Goal: Task Accomplishment & Management: Complete application form

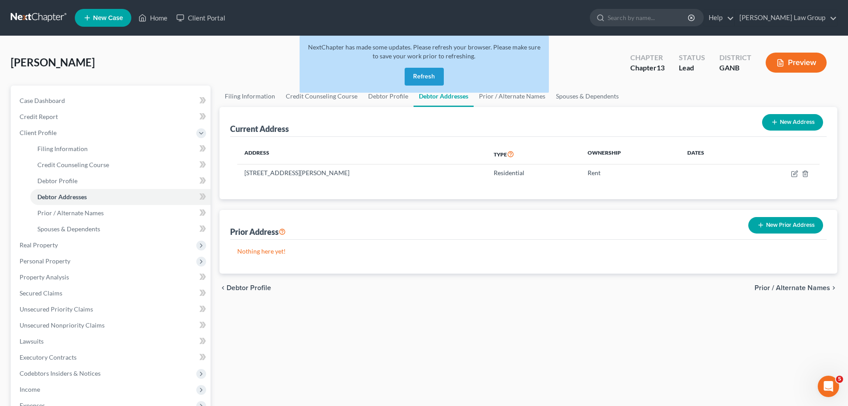
click at [415, 79] on button "Refresh" at bounding box center [424, 77] width 39 height 18
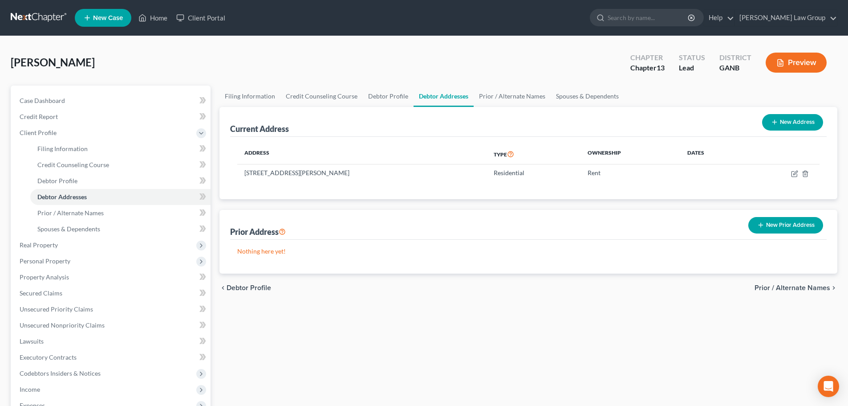
click at [101, 17] on span "New Case" at bounding box center [108, 18] width 30 height 7
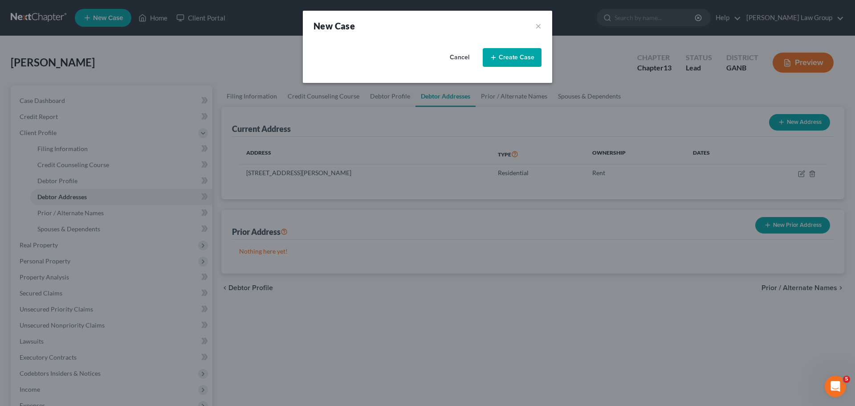
select select "19"
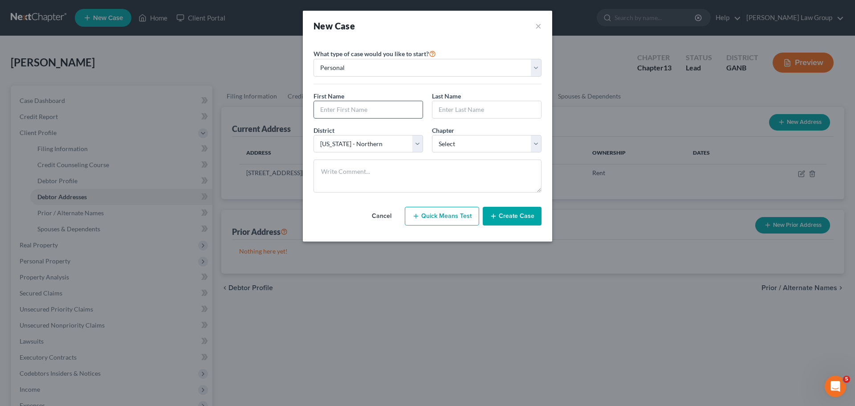
click at [340, 108] on input "text" at bounding box center [368, 109] width 109 height 17
type input "Willie"
type input "Clay"
click at [482, 142] on select "Select 7 11 12 13" at bounding box center [487, 144] width 110 height 18
select select "0"
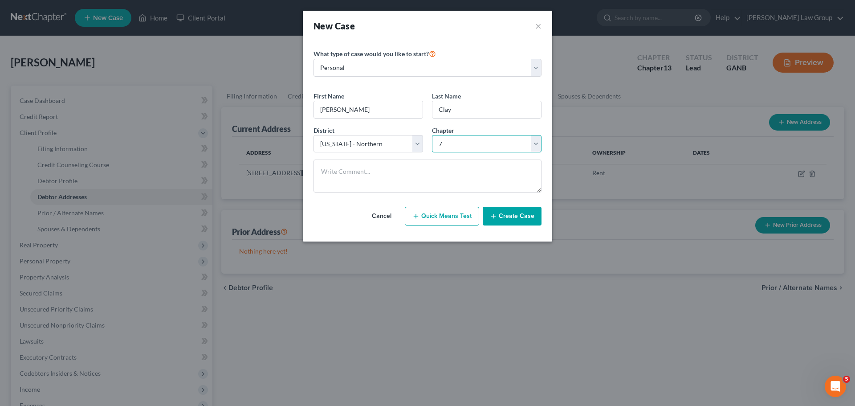
click at [432, 135] on select "Select 7 11 12 13" at bounding box center [487, 144] width 110 height 18
click at [513, 218] on button "Create Case" at bounding box center [512, 216] width 59 height 19
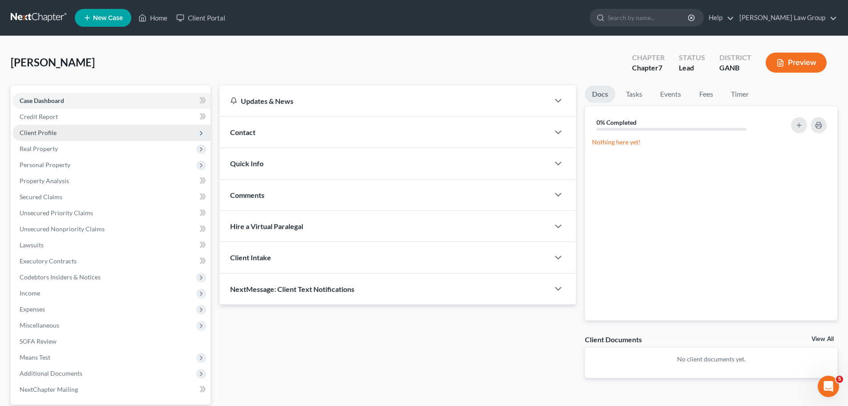
click at [77, 135] on span "Client Profile" at bounding box center [111, 133] width 198 height 16
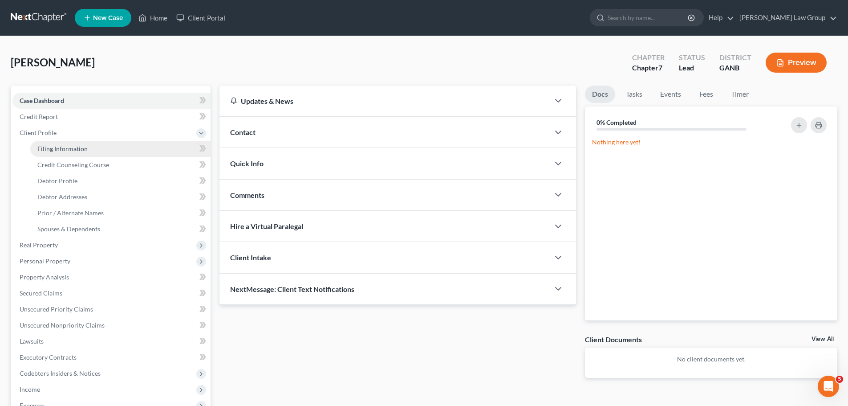
click at [77, 146] on span "Filing Information" at bounding box center [62, 149] width 50 height 8
select select "1"
select select "0"
select select "19"
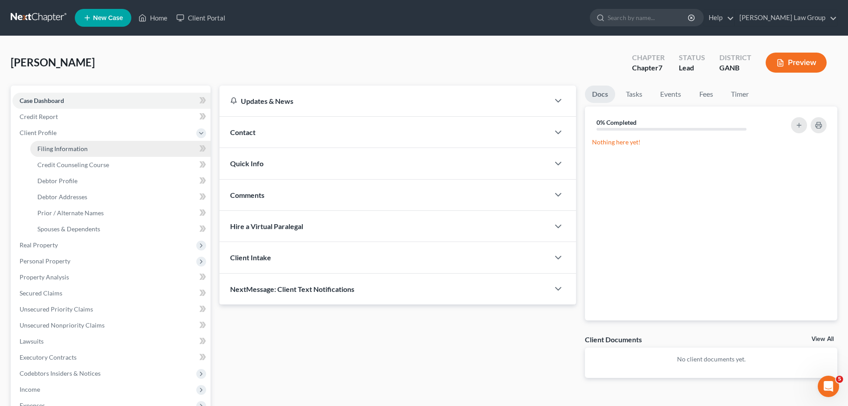
select select "10"
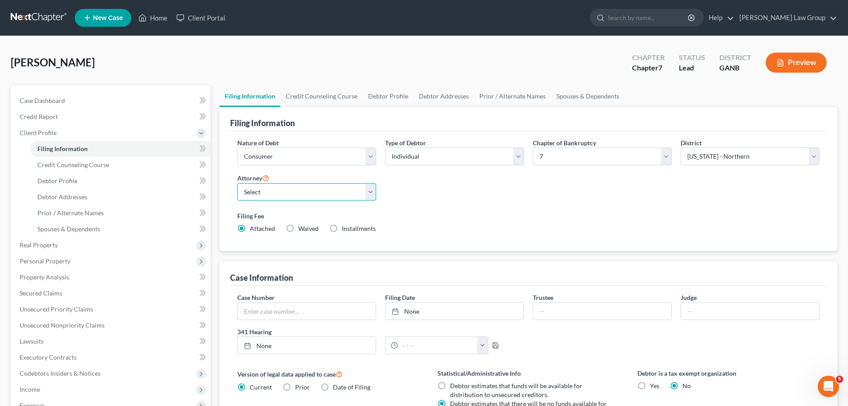
click at [285, 188] on select "Select Lorena Saedi - GANB Lorena Saedi - GANB Krista Bauer - GANB Susan Sudman…" at bounding box center [306, 192] width 139 height 18
select select "0"
click at [237, 183] on select "Select Lorena Saedi - GANB Lorena Saedi - GANB Krista Bauer - GANB Susan Sudman…" at bounding box center [306, 192] width 139 height 18
click at [319, 97] on link "Credit Counseling Course" at bounding box center [322, 96] width 82 height 21
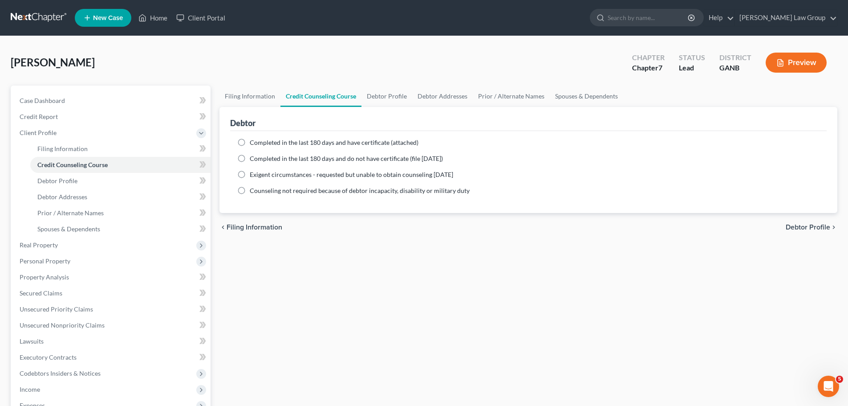
click at [250, 143] on label "Completed in the last 180 days and have certificate (attached)" at bounding box center [334, 142] width 169 height 9
click at [253, 143] on input "Completed in the last 180 days and have certificate (attached)" at bounding box center [256, 141] width 6 height 6
radio input "true"
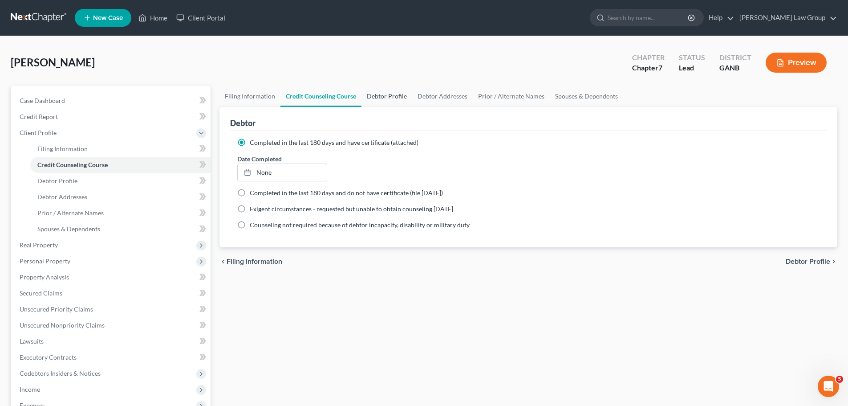
click at [391, 95] on link "Debtor Profile" at bounding box center [387, 96] width 51 height 21
select select "0"
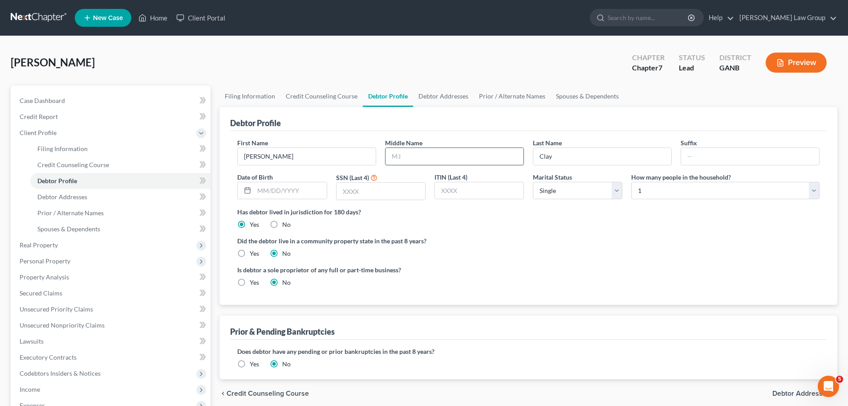
click at [443, 153] on input "text" at bounding box center [455, 156] width 138 height 17
type input "James"
click at [302, 196] on input "text" at bounding box center [290, 190] width 72 height 17
paste input "09/05/1970"
type input "09/05/1970"
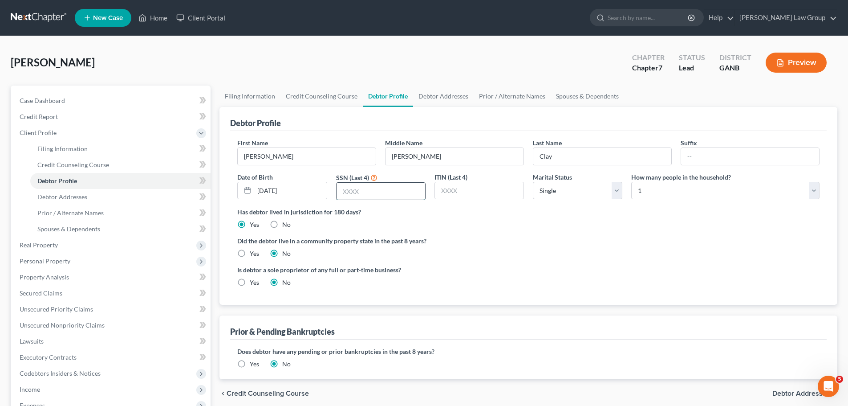
click at [361, 197] on input "text" at bounding box center [381, 191] width 89 height 17
type input "6589"
click at [490, 218] on div "Has debtor lived in jurisdiction for 180 days? Yes No Debtor must reside in jur…" at bounding box center [528, 218] width 583 height 22
click at [439, 97] on link "Debtor Addresses" at bounding box center [443, 96] width 61 height 21
select select "0"
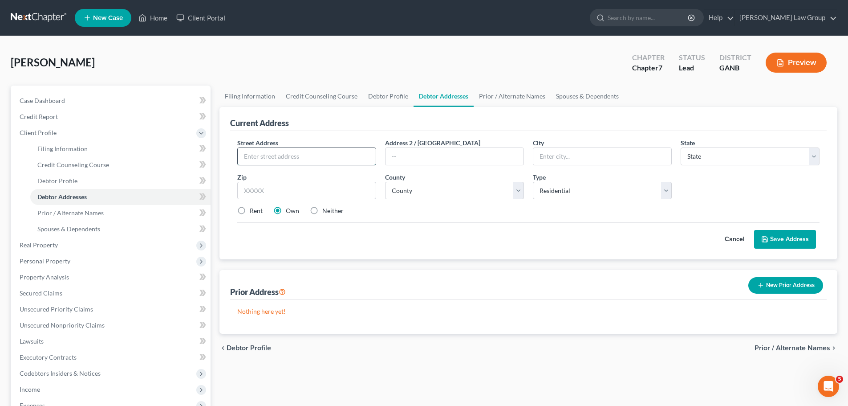
click at [260, 160] on input "text" at bounding box center [307, 156] width 138 height 17
paste input "3530 PIEDMONT RD APT 2H"
type input "3530 PIEDMONT RD APT 2H"
click at [278, 201] on div "Street Address * 3530 PIEDMONT RD APT 2H Address 2 / PO Box City * State * Stat…" at bounding box center [528, 180] width 591 height 85
click at [258, 191] on input "text" at bounding box center [306, 191] width 139 height 18
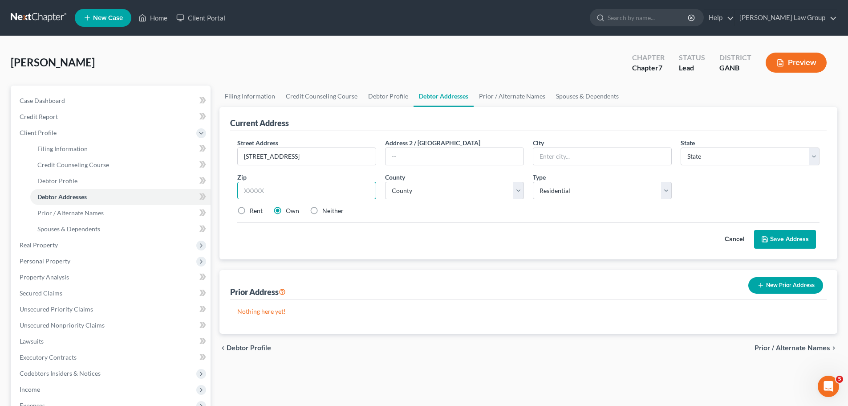
paste input "30305"
click at [245, 193] on input "30305" at bounding box center [306, 191] width 139 height 18
type input "30305"
click at [250, 211] on label "Rent" at bounding box center [256, 210] width 13 height 9
click at [253, 211] on input "Rent" at bounding box center [256, 209] width 6 height 6
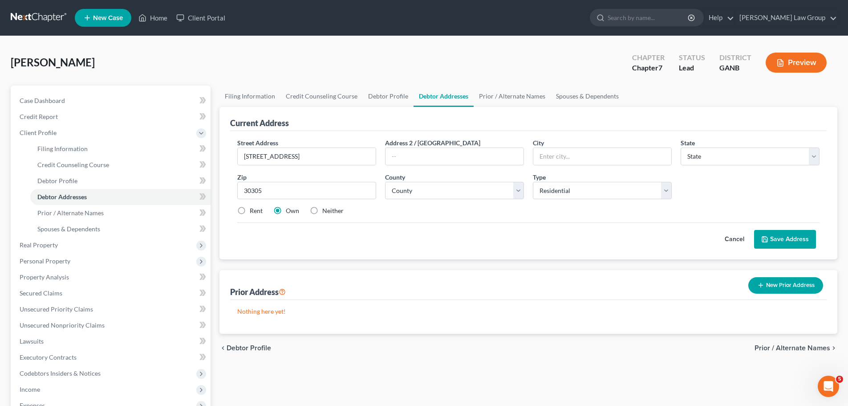
radio input "true"
type input "Atlanta"
select select "10"
click at [466, 192] on select "County" at bounding box center [454, 191] width 139 height 18
select select "59"
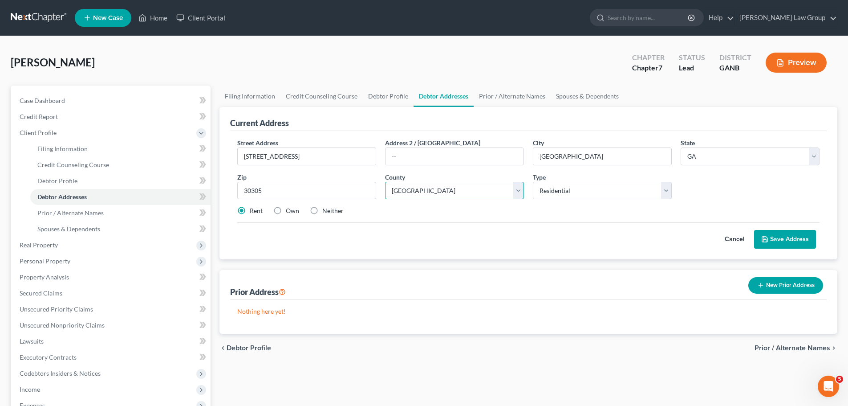
click at [385, 182] on select "County Appling County Atkinson County Bacon County Baker County Baldwin County …" at bounding box center [454, 191] width 139 height 18
click at [769, 233] on button "Save Address" at bounding box center [785, 239] width 62 height 19
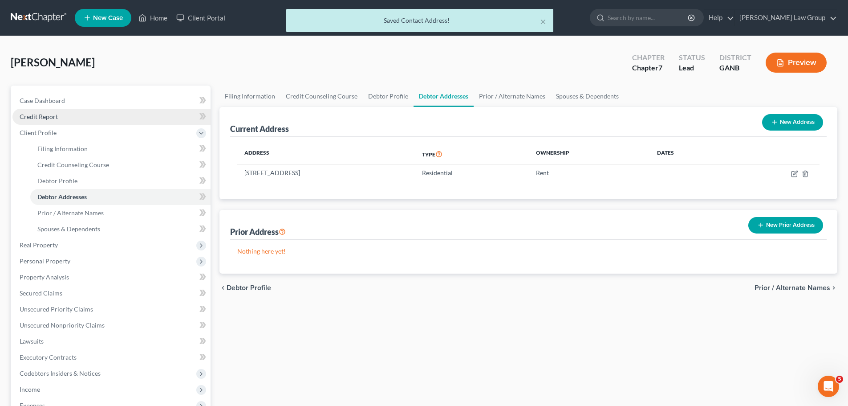
click at [70, 119] on link "Credit Report" at bounding box center [111, 117] width 198 height 16
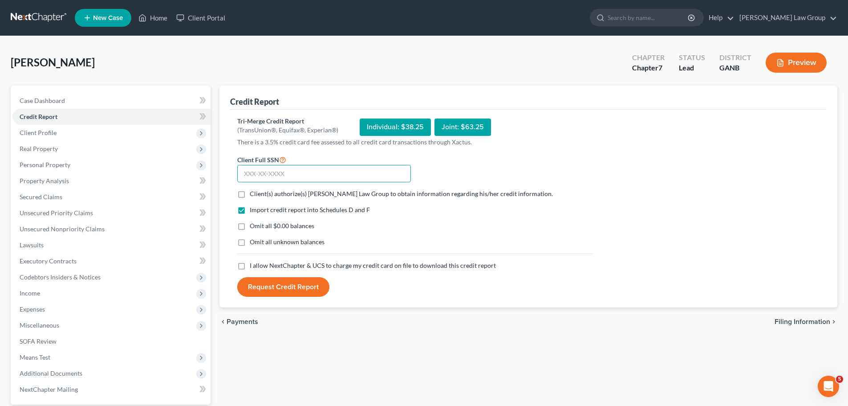
click at [267, 173] on input "text" at bounding box center [324, 174] width 174 height 18
paste input "170-56-6589"
type input "170-56-6589"
click at [250, 193] on label "Client(s) authorize(s) Saedi Law Group to obtain information regarding his/her …" at bounding box center [401, 193] width 303 height 9
click at [253, 193] on input "Client(s) authorize(s) Saedi Law Group to obtain information regarding his/her …" at bounding box center [256, 192] width 6 height 6
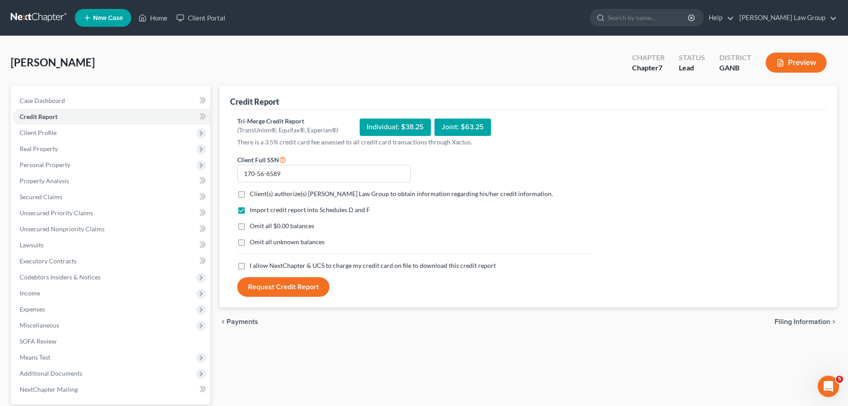
checkbox input "true"
click at [250, 269] on label "I allow NextChapter & UCS to charge my credit card on file to download this cre…" at bounding box center [373, 265] width 246 height 9
click at [253, 267] on input "I allow NextChapter & UCS to charge my credit card on file to download this cre…" at bounding box center [256, 264] width 6 height 6
checkbox input "true"
drag, startPoint x: 297, startPoint y: 172, endPoint x: 217, endPoint y: 173, distance: 79.7
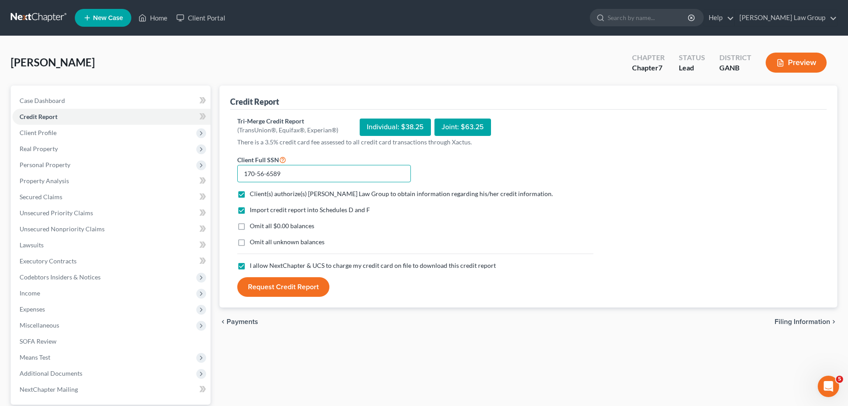
click at [217, 173] on div "Credit Report Tri-Merge Credit Report (TransUnion®, Equifax®, Experian®) Indivi…" at bounding box center [528, 271] width 627 height 370
click at [265, 285] on button "Request Credit Report" at bounding box center [283, 287] width 92 height 20
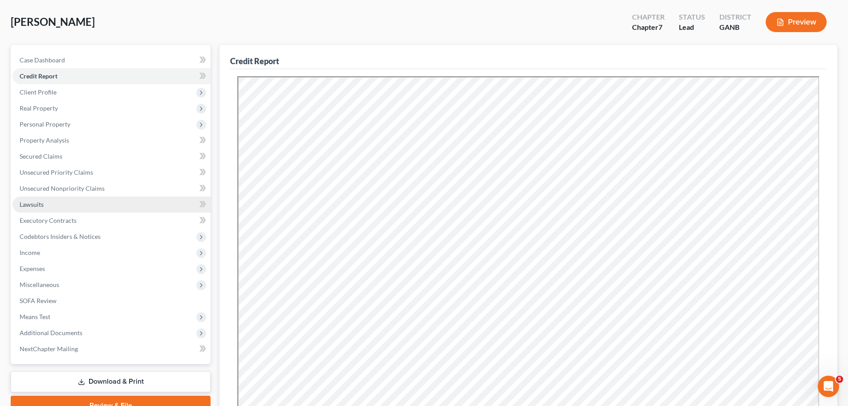
scroll to position [89, 0]
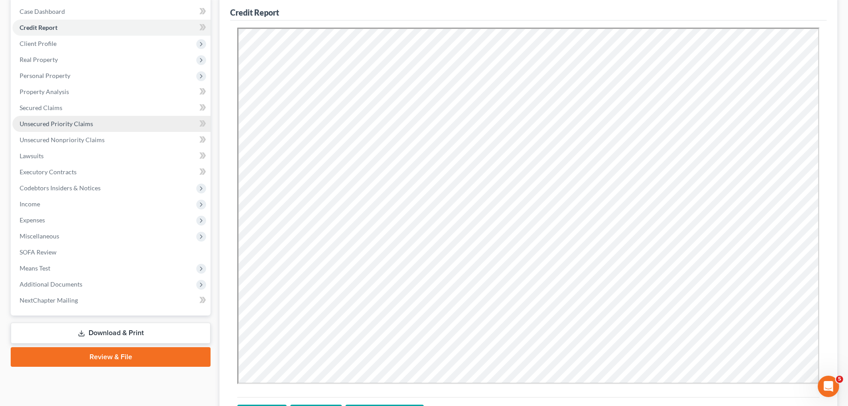
click at [104, 130] on link "Unsecured Priority Claims" at bounding box center [111, 124] width 198 height 16
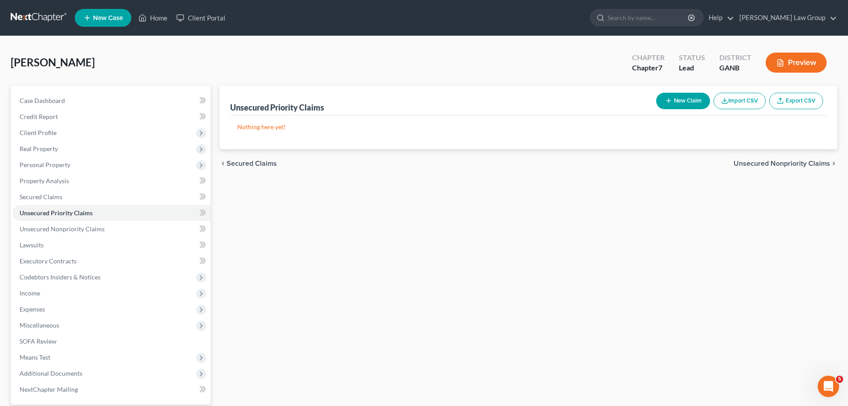
click at [670, 110] on div "New Claim Import CSV Export CSV" at bounding box center [740, 101] width 174 height 24
click at [686, 98] on button "New Claim" at bounding box center [683, 101] width 54 height 16
select select "0"
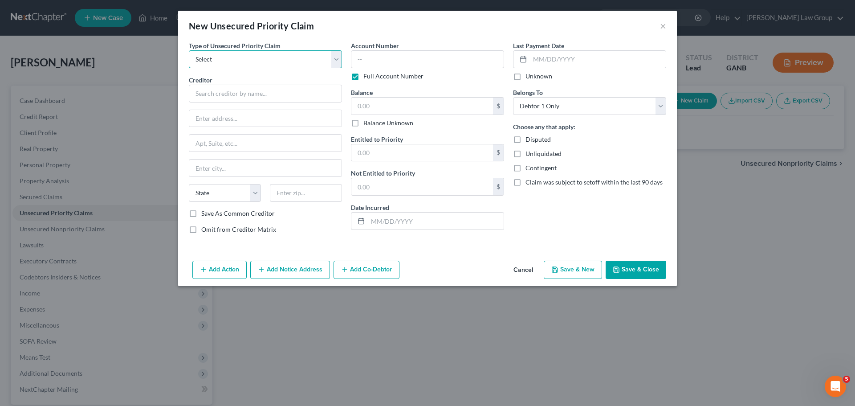
click at [273, 61] on select "Select Taxes & Other Government Units Domestic Support Obligations Extensions o…" at bounding box center [265, 59] width 153 height 18
select select "0"
click at [189, 50] on select "Select Taxes & Other Government Units Domestic Support Obligations Extensions o…" at bounding box center [265, 59] width 153 height 18
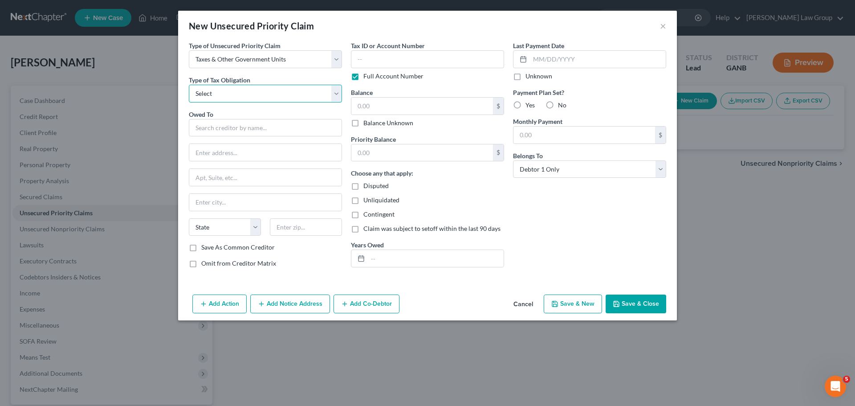
drag, startPoint x: 238, startPoint y: 93, endPoint x: 237, endPoint y: 101, distance: 7.6
click at [238, 93] on select "Select Federal City State Franchise Tax Board Other" at bounding box center [265, 94] width 153 height 18
select select "0"
click at [189, 85] on select "Select Federal City State Franchise Tax Board Other" at bounding box center [265, 94] width 153 height 18
click at [225, 134] on input "text" at bounding box center [265, 128] width 153 height 18
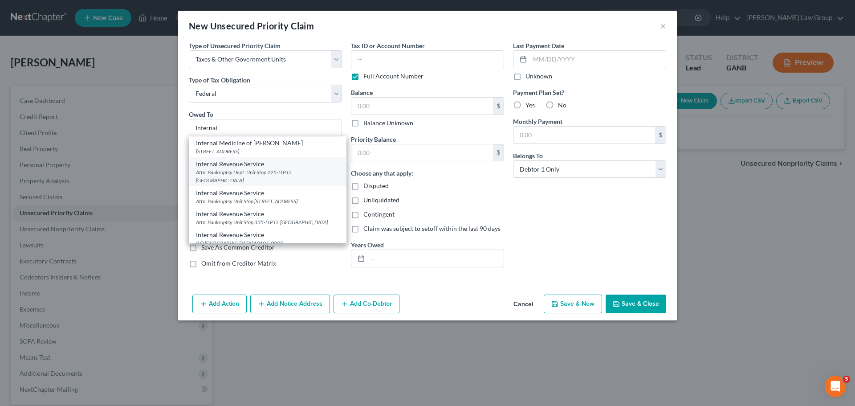
click at [243, 165] on div "Internal Revenue Service" at bounding box center [267, 163] width 143 height 9
type input "Internal Revenue Service"
type input "Attn: Bankruptcy Dept."
type input "Unit Stop 225-D P.O. Box 995"
type input "Atlanta"
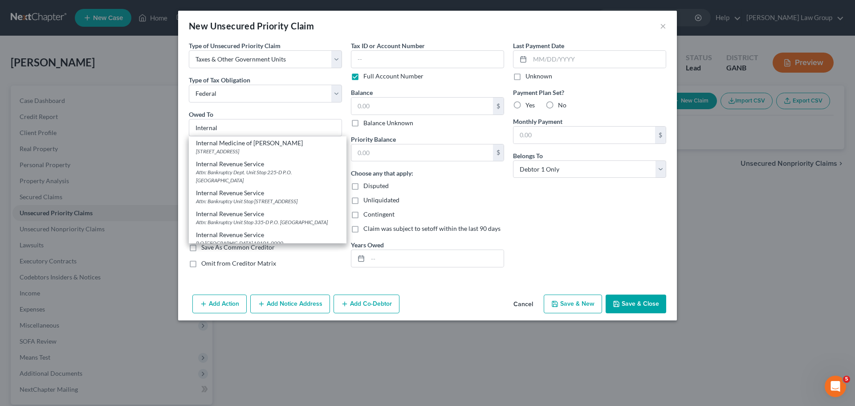
select select "10"
type input "30370"
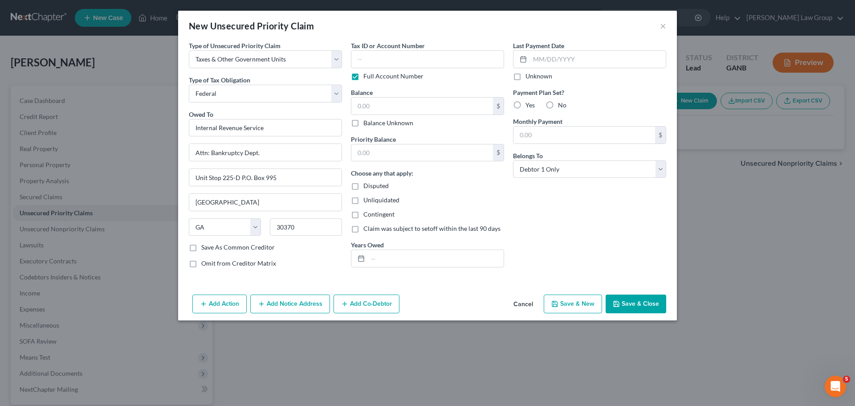
click at [613, 304] on button "Save & Close" at bounding box center [636, 303] width 61 height 19
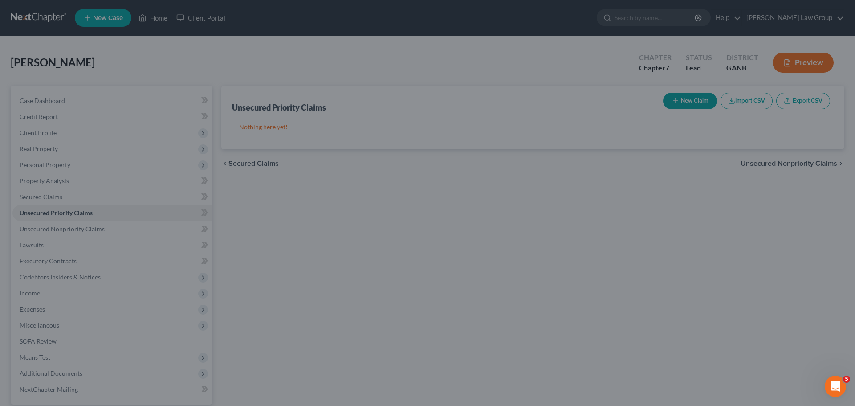
type input "0.00"
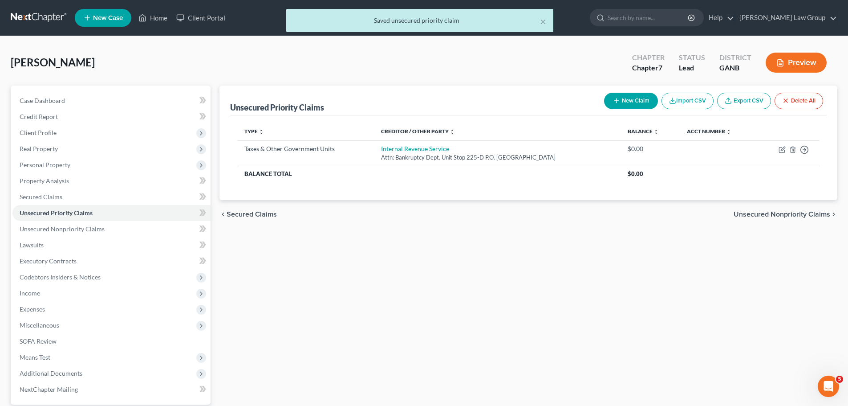
click at [617, 106] on button "New Claim" at bounding box center [631, 101] width 54 height 16
select select "0"
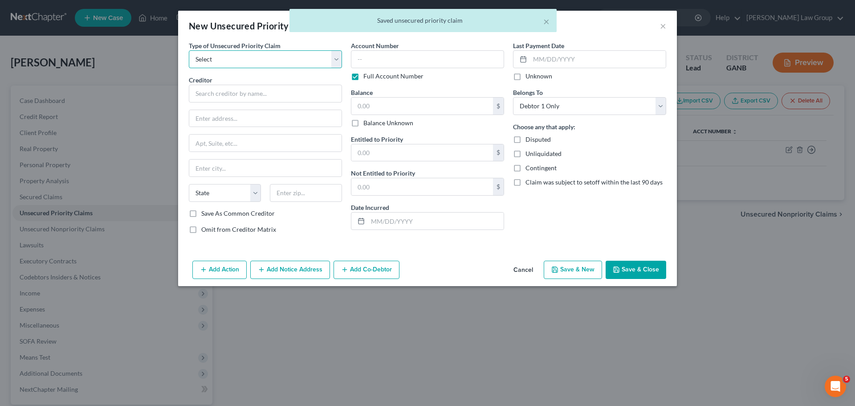
click at [218, 58] on select "Select Taxes & Other Government Units Domestic Support Obligations Extensions o…" at bounding box center [265, 59] width 153 height 18
select select "0"
click at [189, 50] on select "Select Taxes & Other Government Units Domestic Support Obligations Extensions o…" at bounding box center [265, 59] width 153 height 18
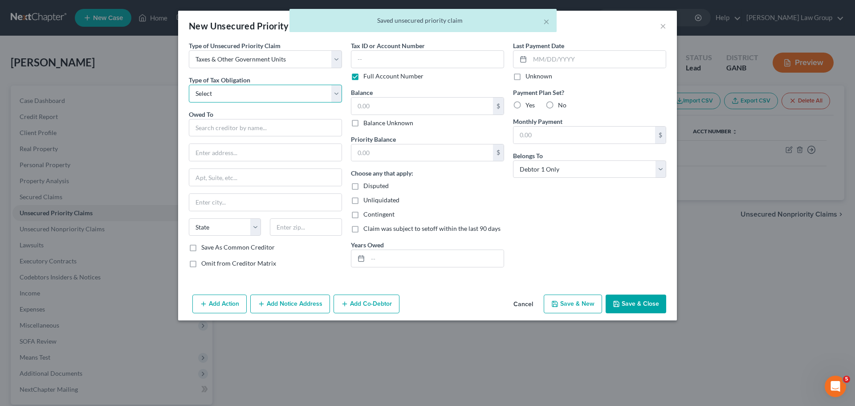
click at [245, 90] on select "Select Federal City State Franchise Tax Board Other" at bounding box center [265, 94] width 153 height 18
select select "2"
click at [189, 85] on select "Select Federal City State Franchise Tax Board Other" at bounding box center [265, 94] width 153 height 18
click at [208, 123] on input "text" at bounding box center [265, 128] width 153 height 18
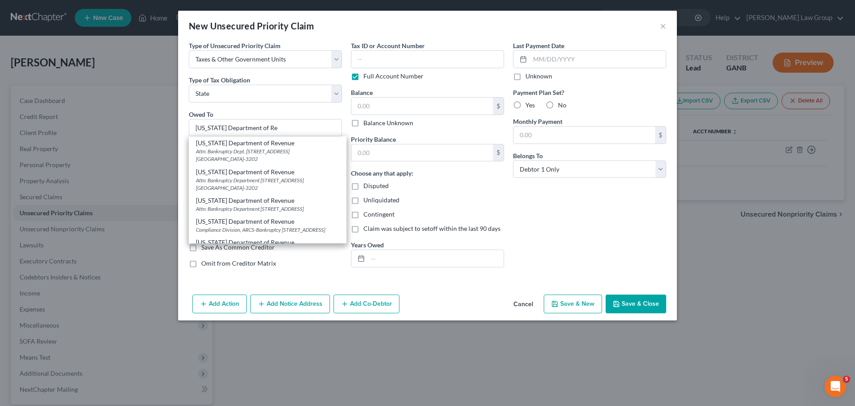
click at [253, 147] on div "Georgia Department of Revenue" at bounding box center [267, 143] width 143 height 9
type input "Georgia Department of Revenue"
type input "Attn: Bankruptcy Dept."
type input "1800 Century Blvd. NE Suite 9100"
type input "Atlanta"
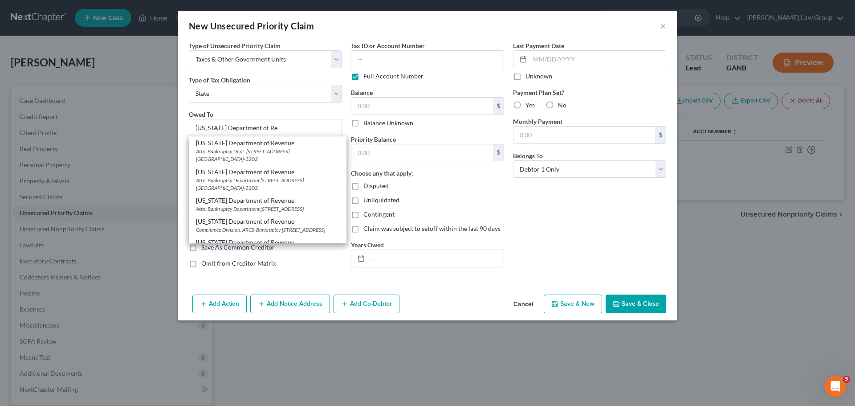
select select "10"
type input "30345-3202"
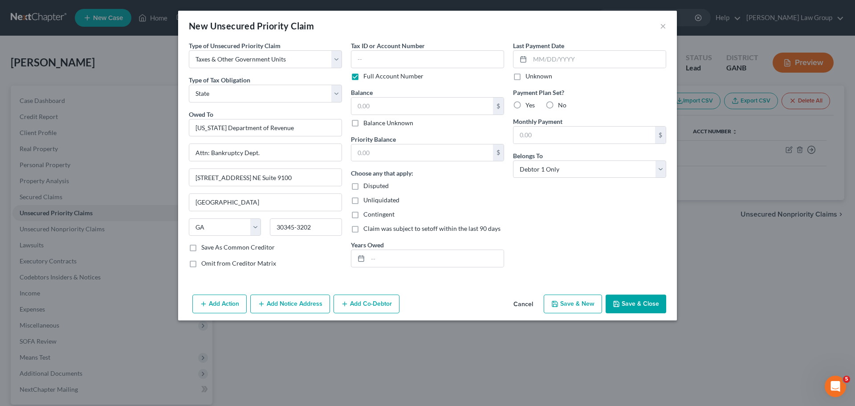
click at [641, 300] on button "Save & Close" at bounding box center [636, 303] width 61 height 19
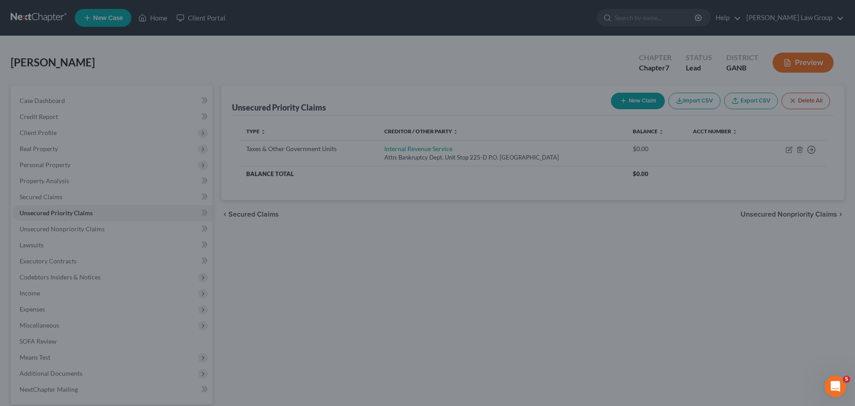
type input "0.00"
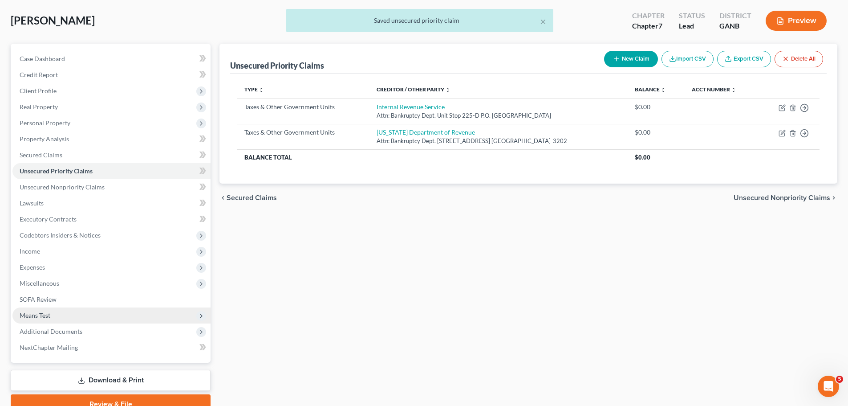
scroll to position [84, 0]
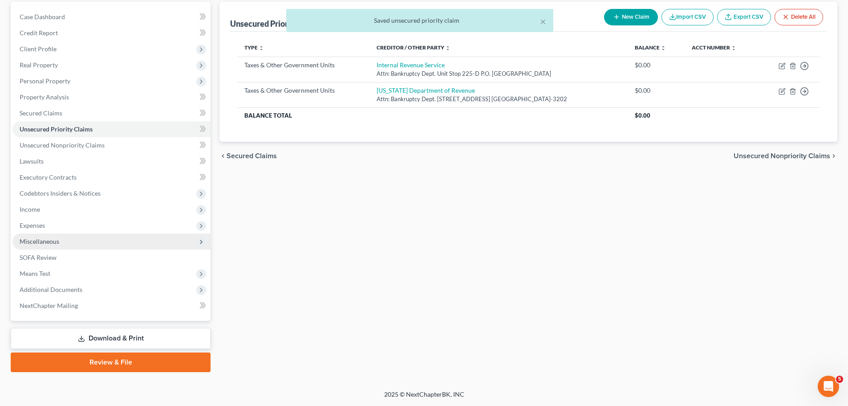
click at [105, 238] on span "Miscellaneous" at bounding box center [111, 241] width 198 height 16
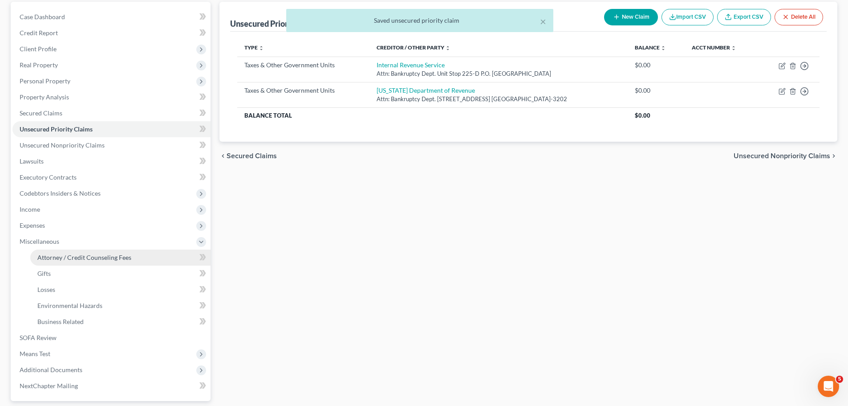
click at [114, 257] on span "Attorney / Credit Counseling Fees" at bounding box center [84, 257] width 94 height 8
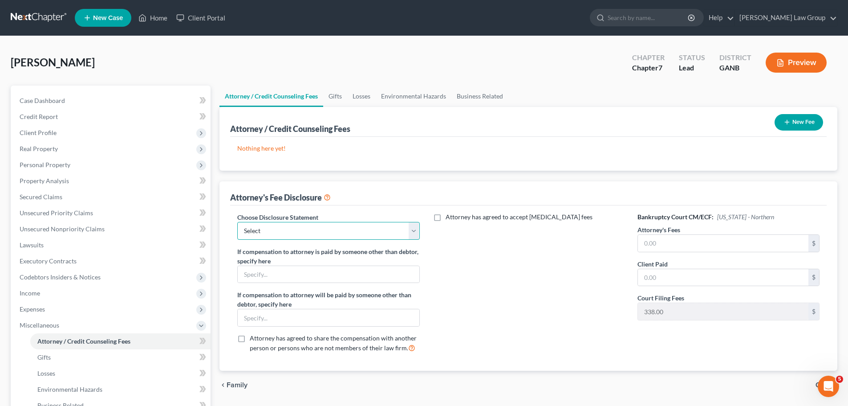
click at [293, 237] on select "Select Attorney Disclosure Statement Chapter 7 Attorney Fee Disclosure Statement" at bounding box center [328, 231] width 182 height 18
select select "0"
click at [237, 222] on select "Select Attorney Disclosure Statement Chapter 7 Attorney Fee Disclosure Statement" at bounding box center [328, 231] width 182 height 18
click at [662, 239] on input "text" at bounding box center [723, 243] width 171 height 17
type input "1,500"
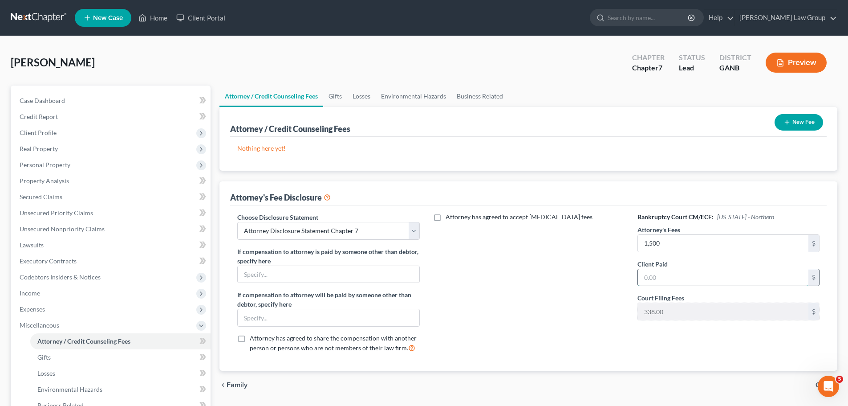
click at [688, 280] on input "text" at bounding box center [723, 277] width 171 height 17
type input "1,500"
click at [813, 118] on button "New Fee" at bounding box center [799, 122] width 49 height 16
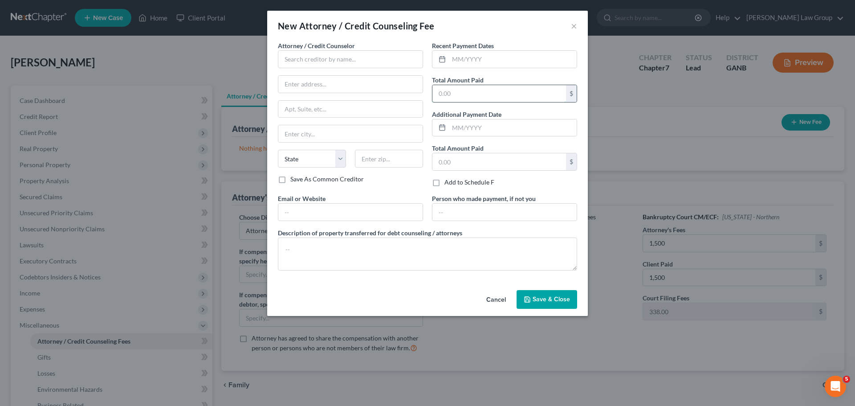
click at [470, 100] on input "text" at bounding box center [499, 93] width 134 height 17
type input "1,891"
click at [471, 55] on input "text" at bounding box center [513, 59] width 128 height 17
type input "10/2025"
click at [293, 48] on span "Attorney / Credit Counselor" at bounding box center [316, 46] width 77 height 8
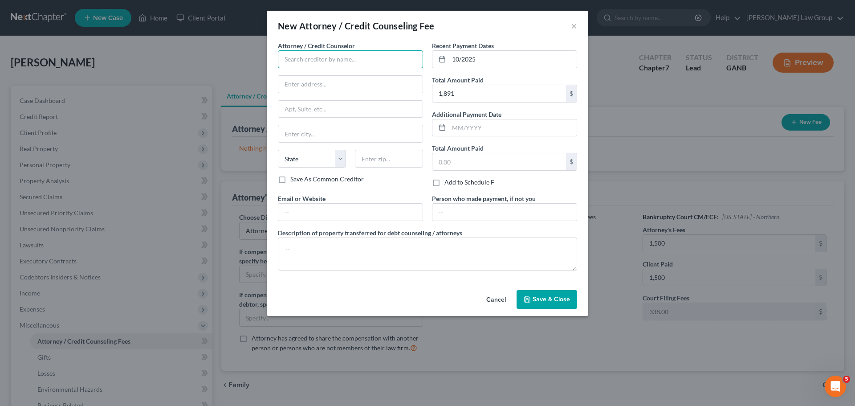
click at [321, 59] on input "text" at bounding box center [350, 59] width 145 height 18
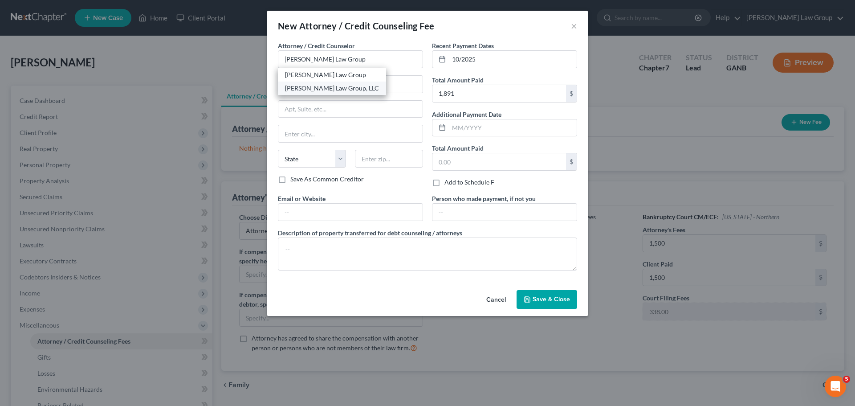
click at [354, 86] on div "Saedi Law Group, LLC" at bounding box center [332, 88] width 94 height 9
type input "Saedi Law Group, LLC"
type input "3411 Pierce Drive"
type input "Atlanta"
select select "10"
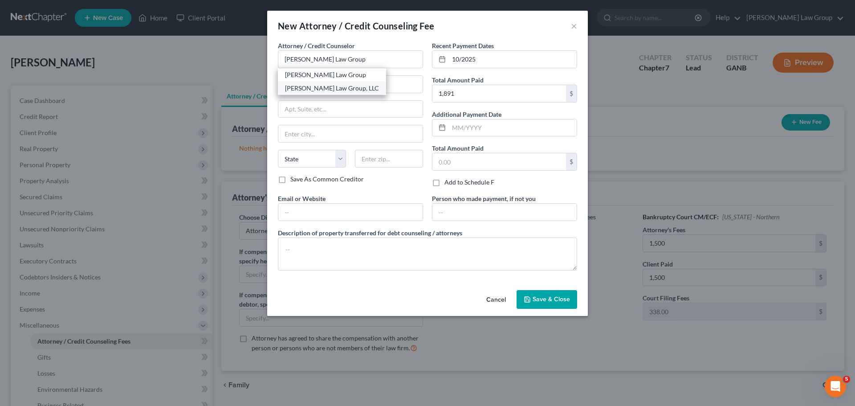
type input "30341"
click at [310, 212] on input "text" at bounding box center [350, 212] width 144 height 17
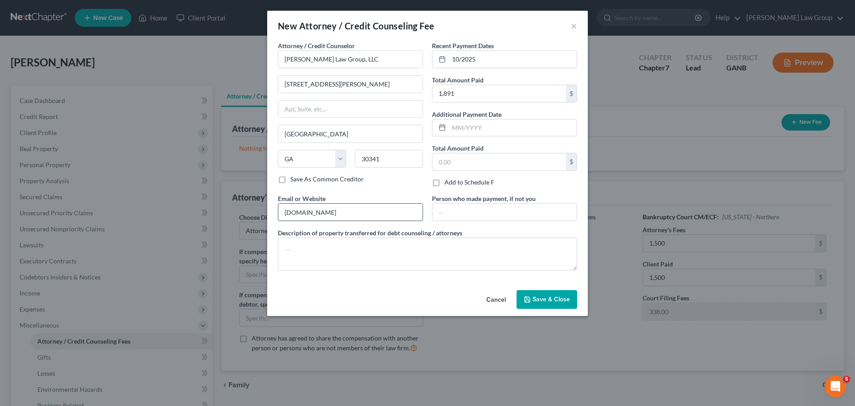
type input "www.saedilawgroup.com"
type textarea "Filing fee, credit report, attorney fees"
drag, startPoint x: 546, startPoint y: 311, endPoint x: 550, endPoint y: 306, distance: 6.2
click at [546, 311] on div "Cancel Save & Close" at bounding box center [427, 300] width 321 height 29
click at [550, 298] on span "Save & Close" at bounding box center [551, 299] width 37 height 8
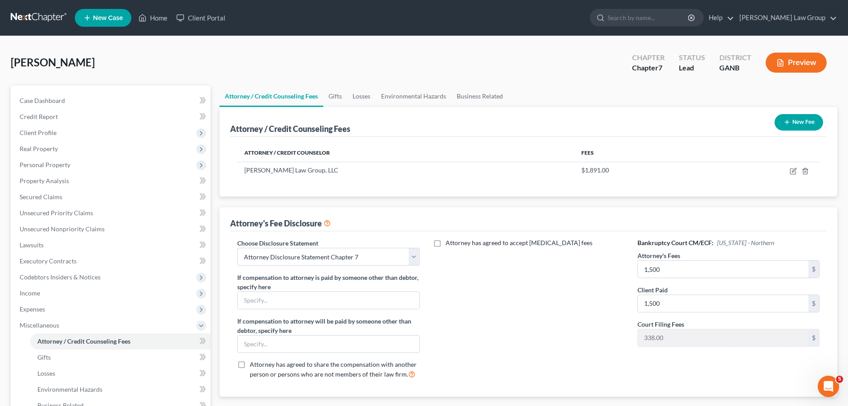
click at [788, 127] on button "New Fee" at bounding box center [799, 122] width 49 height 16
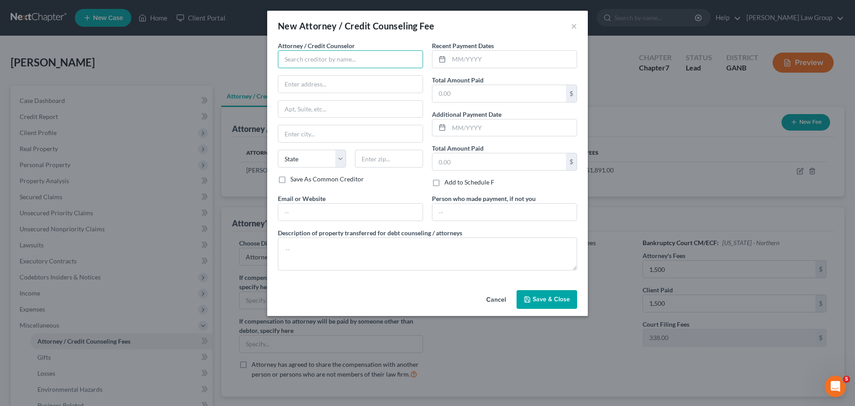
click at [349, 53] on input "text" at bounding box center [350, 59] width 145 height 18
click at [349, 75] on div "Abacus Credit Counseling" at bounding box center [331, 74] width 93 height 9
type input "Abacus Credit Counseling"
type input "15760 Ventura Boulevard"
type input "Suite 700"
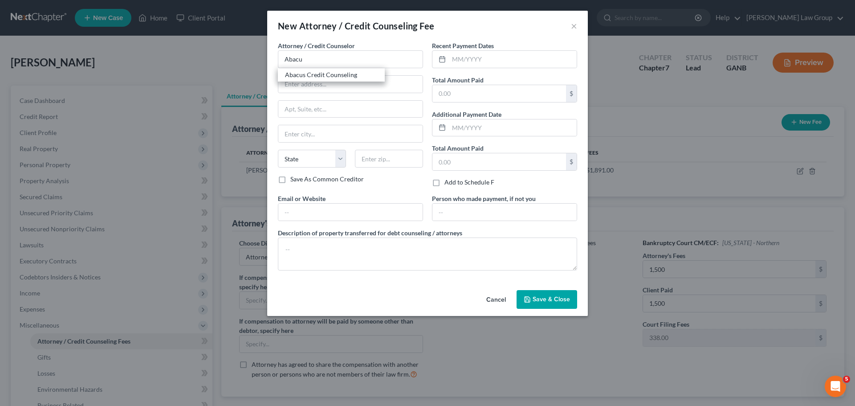
type input "Encino"
select select "4"
type input "91436"
click at [488, 57] on input "text" at bounding box center [513, 59] width 128 height 17
type input "10/25"
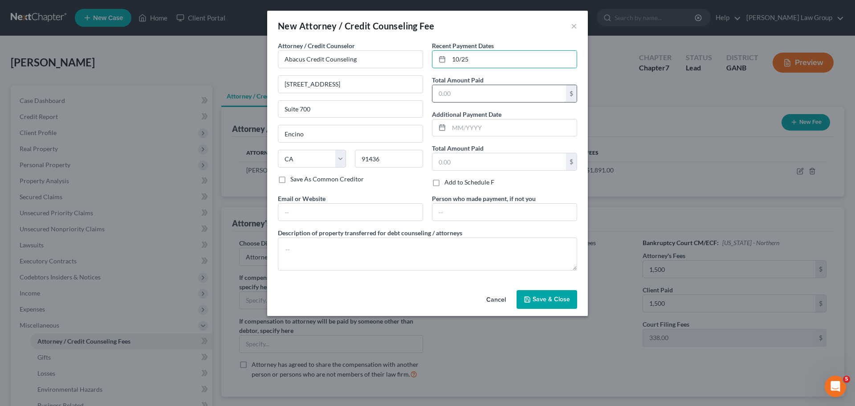
click at [497, 90] on input "text" at bounding box center [499, 93] width 134 height 17
type input "25"
click at [311, 202] on label "Email or Website" at bounding box center [302, 198] width 48 height 9
click at [303, 212] on input "text" at bounding box center [350, 212] width 144 height 17
type input "www.abacuscc.org"
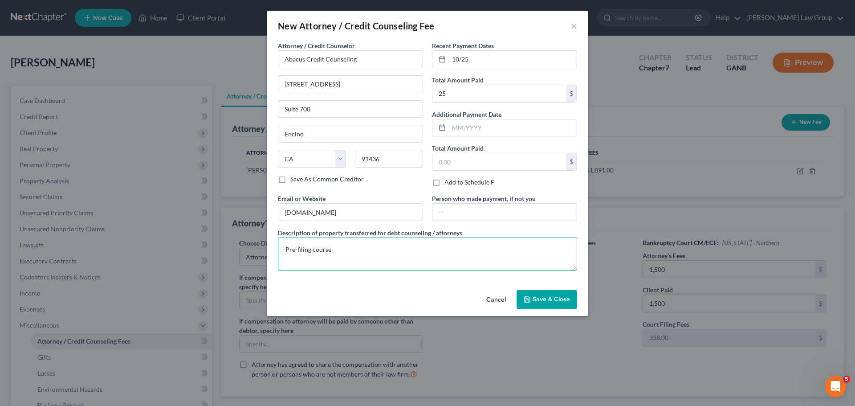
type textarea "Pre-filing course"
click at [536, 295] on span "Save & Close" at bounding box center [551, 299] width 37 height 8
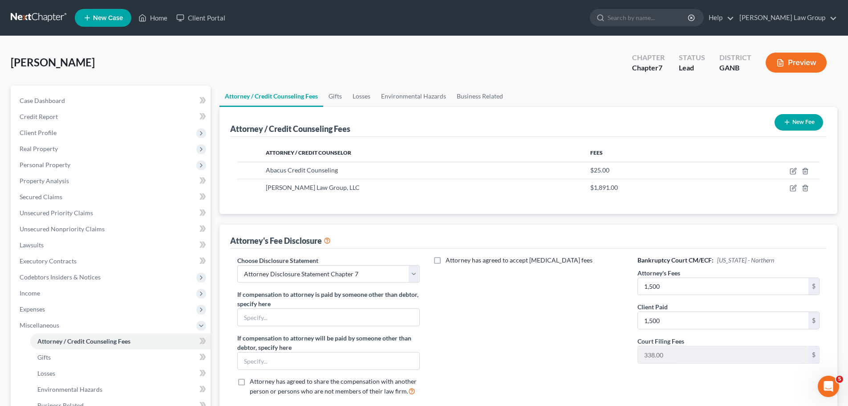
click at [585, 349] on div "Attorney has agreed to accept retainer fees" at bounding box center [529, 329] width 200 height 147
click at [155, 18] on link "Home" at bounding box center [153, 18] width 38 height 16
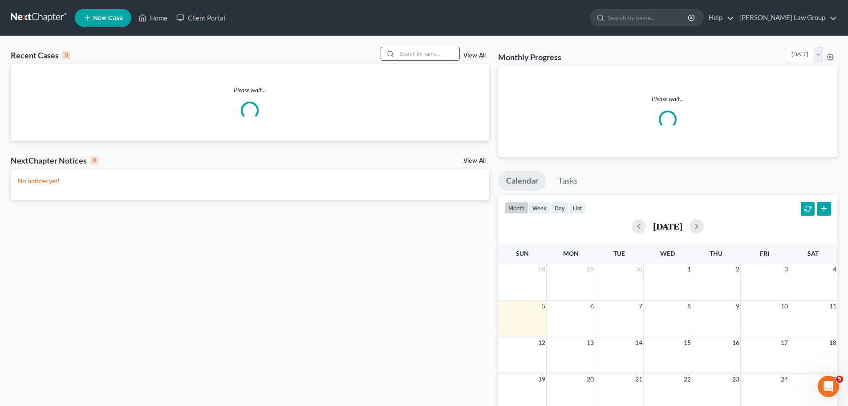
click at [412, 53] on input "search" at bounding box center [428, 53] width 62 height 13
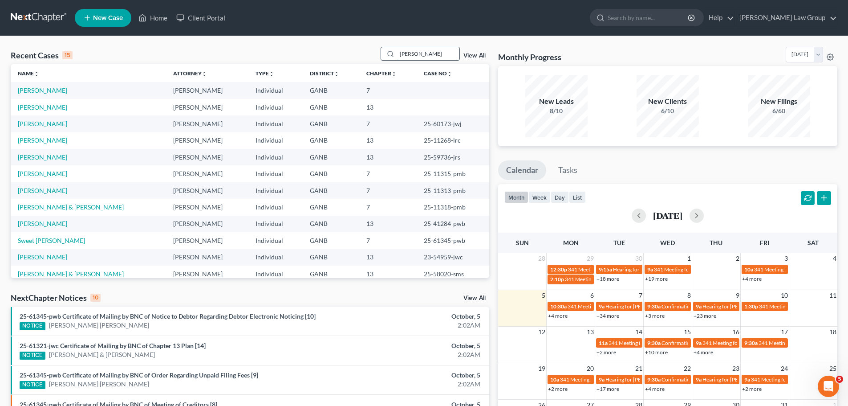
type input "russel"
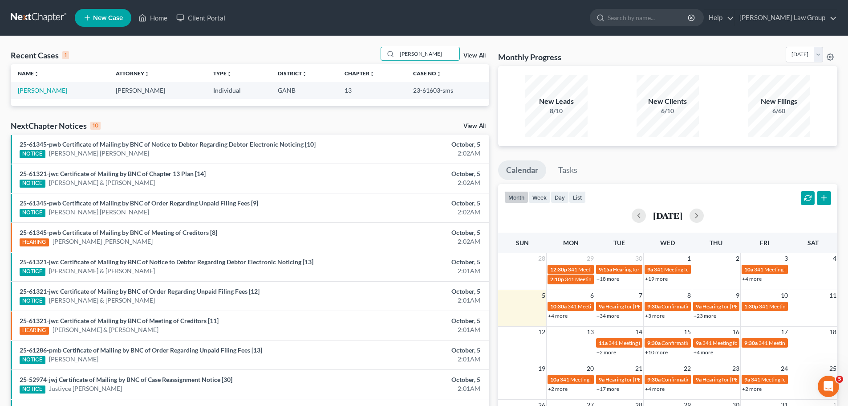
click at [475, 53] on link "View All" at bounding box center [475, 56] width 22 height 6
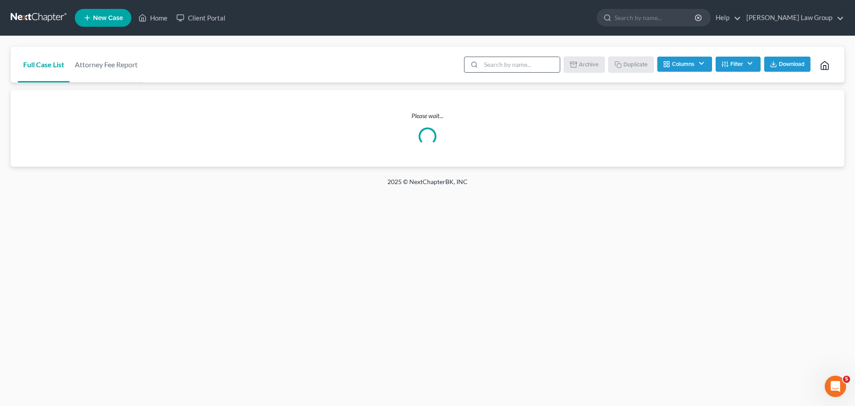
click at [555, 67] on input "search" at bounding box center [520, 64] width 79 height 15
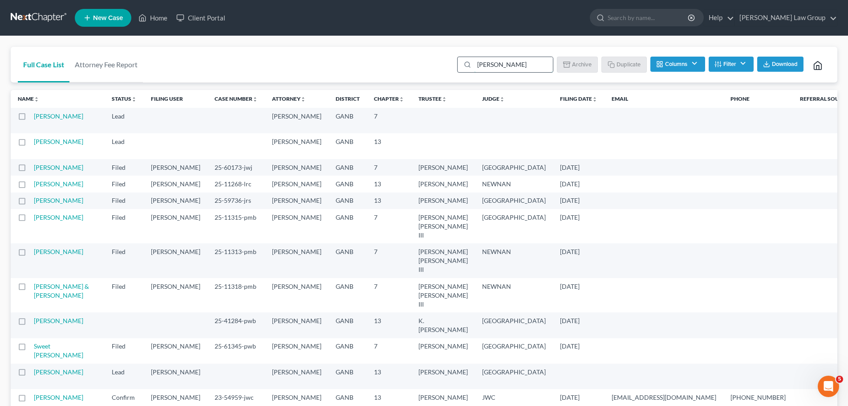
type input "russel"
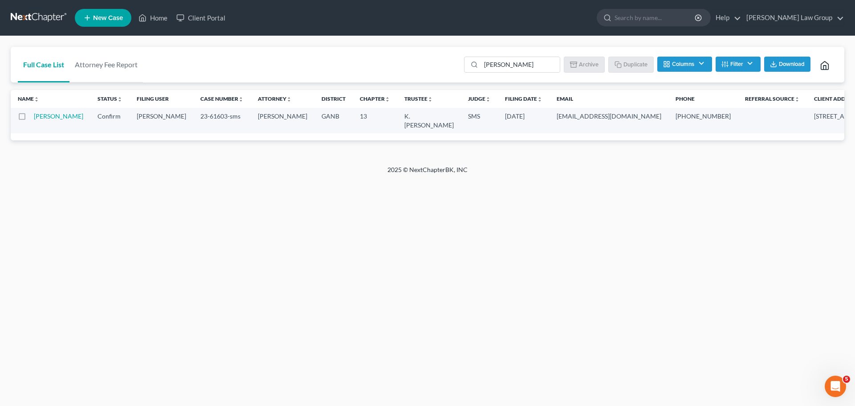
click at [728, 73] on li "Filter Status Filter... Confirm Discharged Dismissed Filed In Progress Lead Los…" at bounding box center [738, 66] width 45 height 18
click at [728, 71] on button "Filter" at bounding box center [738, 64] width 45 height 15
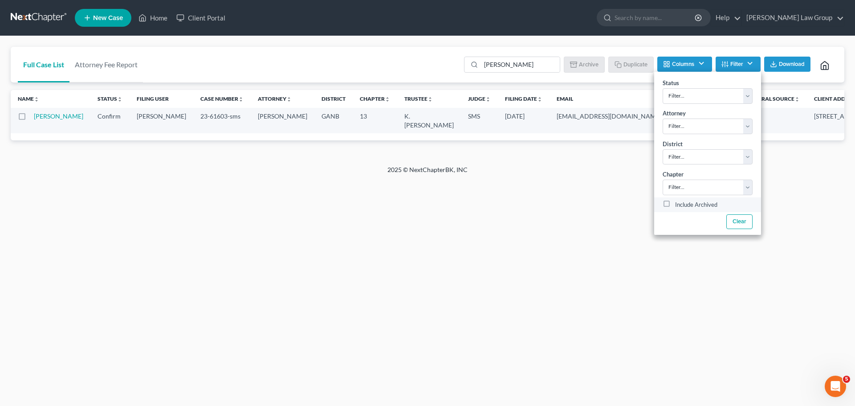
click at [675, 203] on label "Include Archived" at bounding box center [696, 205] width 42 height 11
click at [679, 203] on input "Include Archived" at bounding box center [682, 203] width 6 height 6
checkbox input "true"
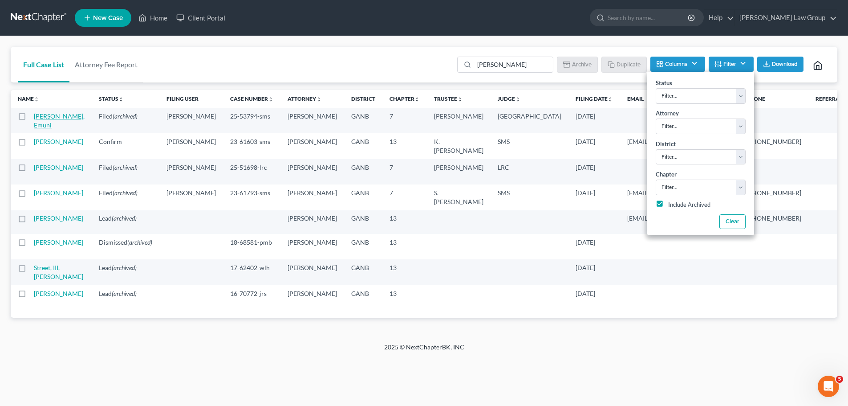
click at [44, 122] on link "Russell, Emuni" at bounding box center [59, 120] width 51 height 16
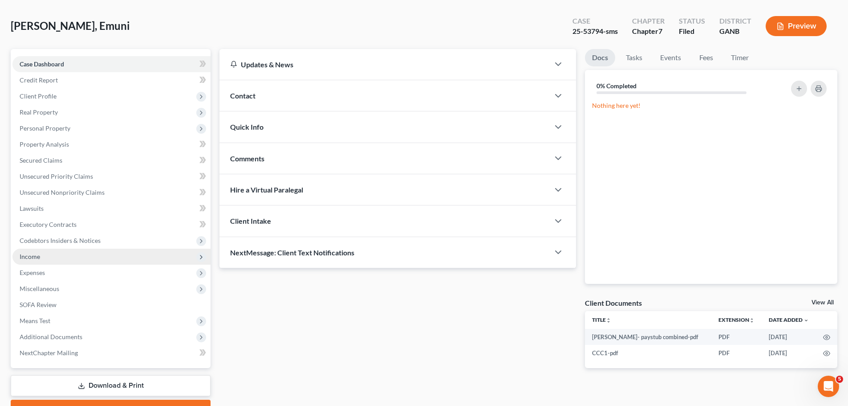
scroll to position [84, 0]
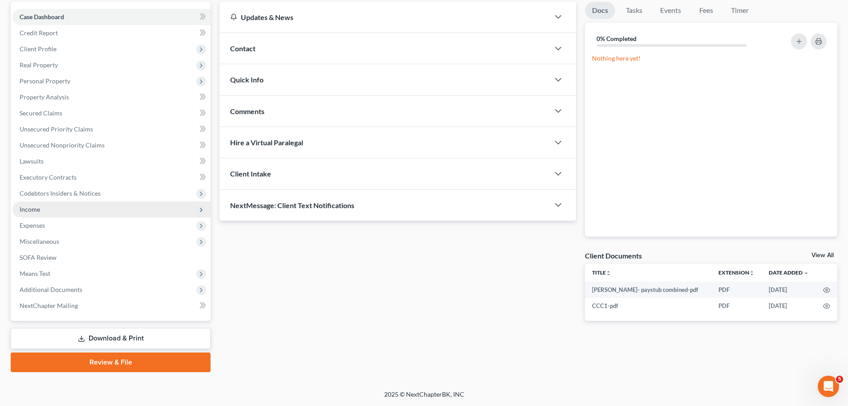
click at [63, 207] on span "Income" at bounding box center [111, 209] width 198 height 16
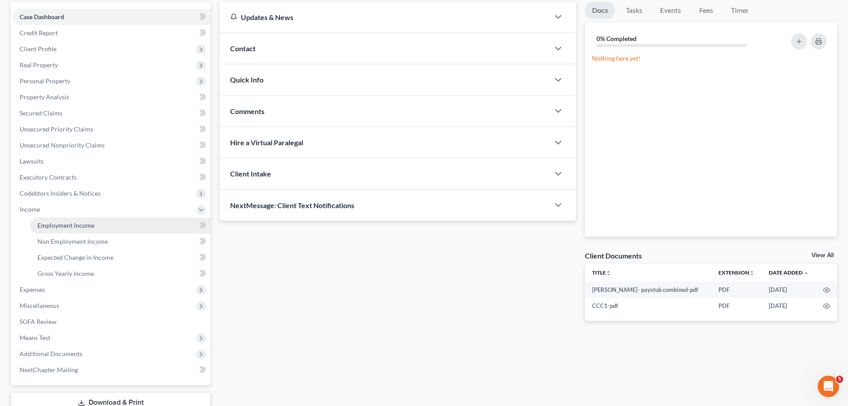
click at [96, 227] on link "Employment Income" at bounding box center [120, 225] width 180 height 16
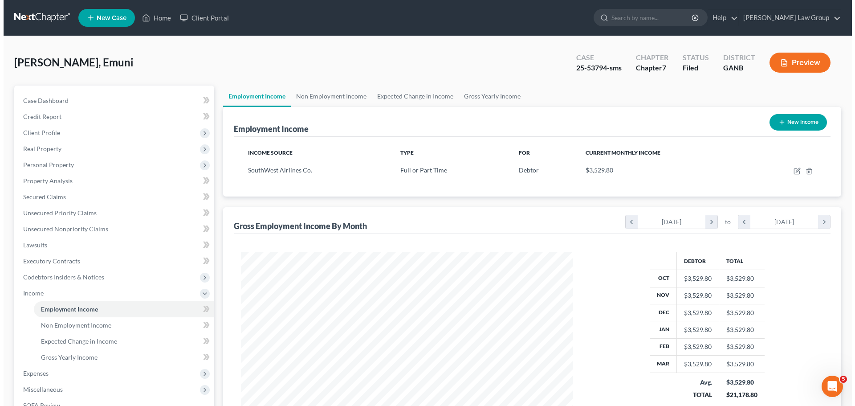
scroll to position [166, 350]
click at [106, 21] on span "New Case" at bounding box center [108, 18] width 30 height 7
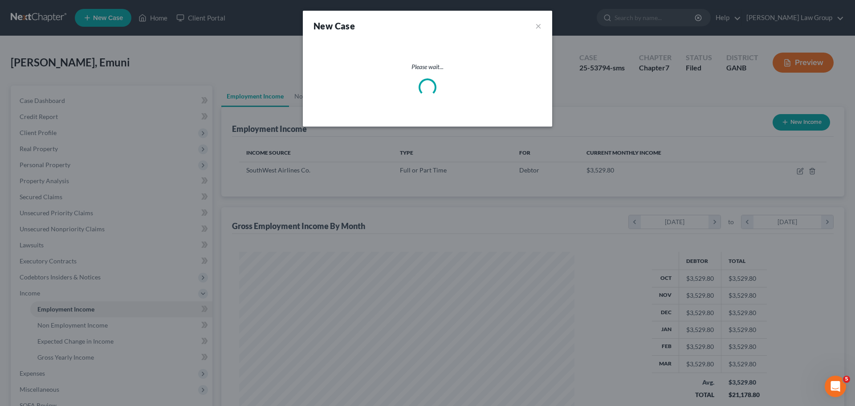
scroll to position [167, 353]
select select "19"
